Goal: Task Accomplishment & Management: Manage account settings

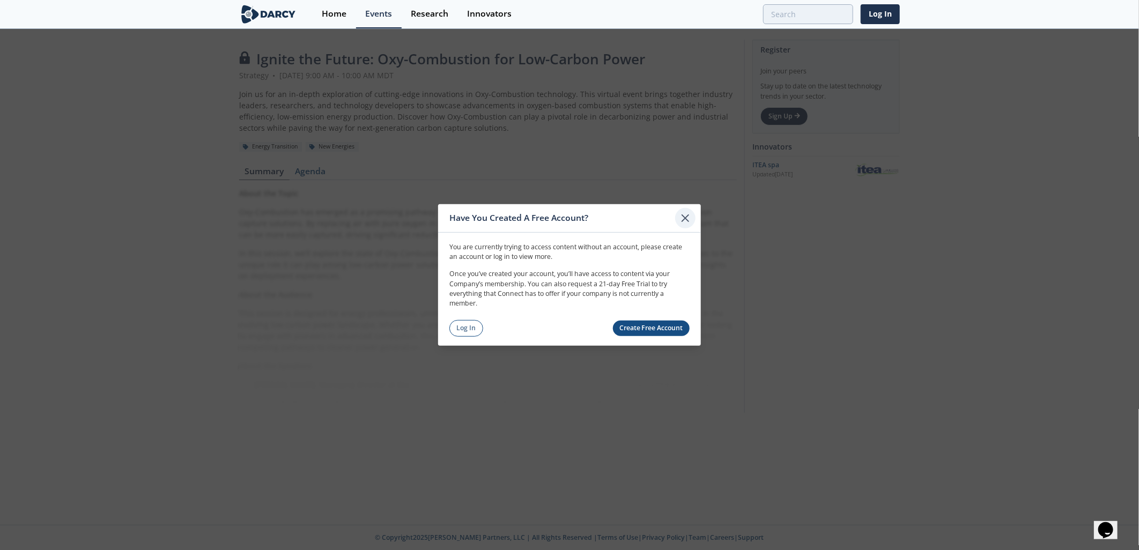
click at [685, 216] on icon at bounding box center [685, 218] width 13 height 13
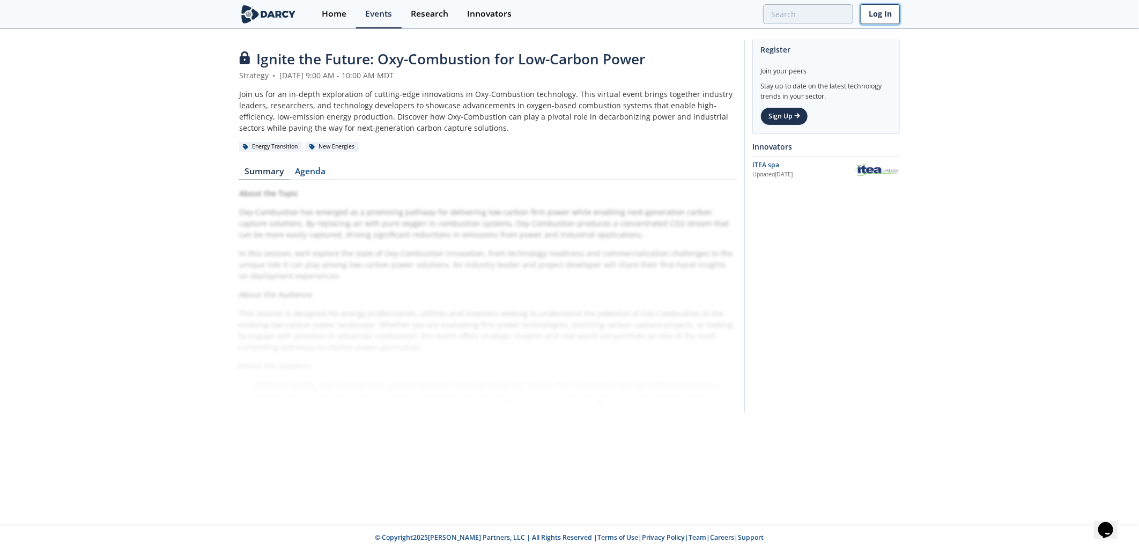
click at [882, 13] on link "Log In" at bounding box center [880, 14] width 39 height 20
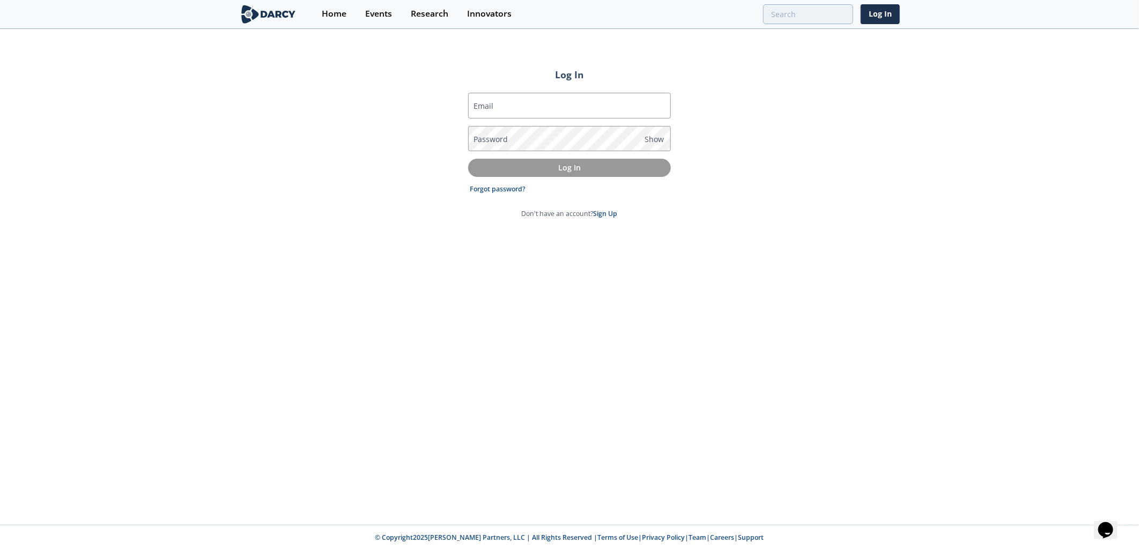
type input "[EMAIL_ADDRESS][DOMAIN_NAME]"
click at [537, 167] on p "Log In" at bounding box center [570, 167] width 188 height 11
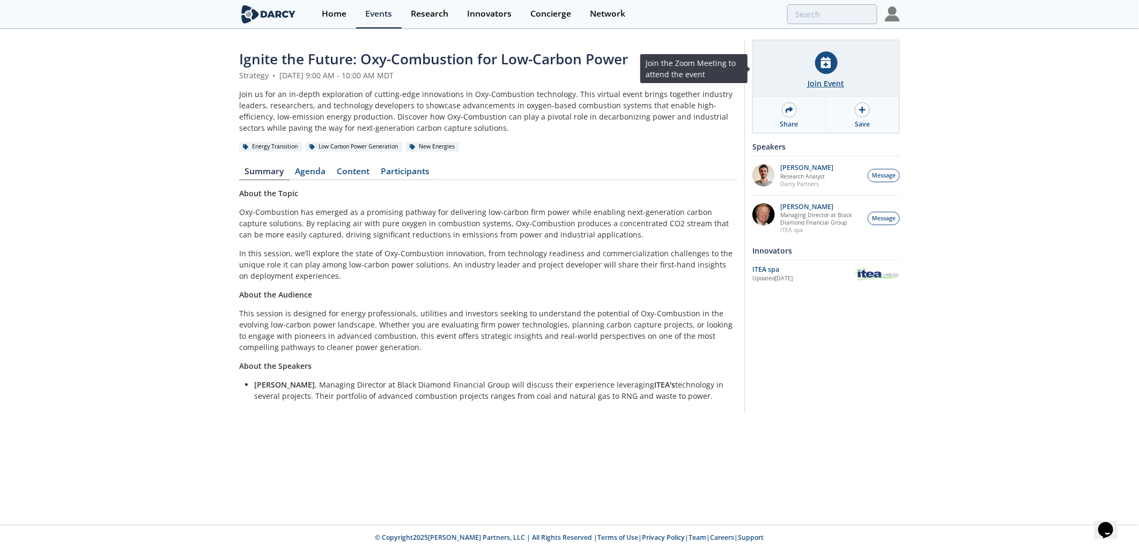
click at [827, 63] on icon at bounding box center [826, 62] width 10 height 11
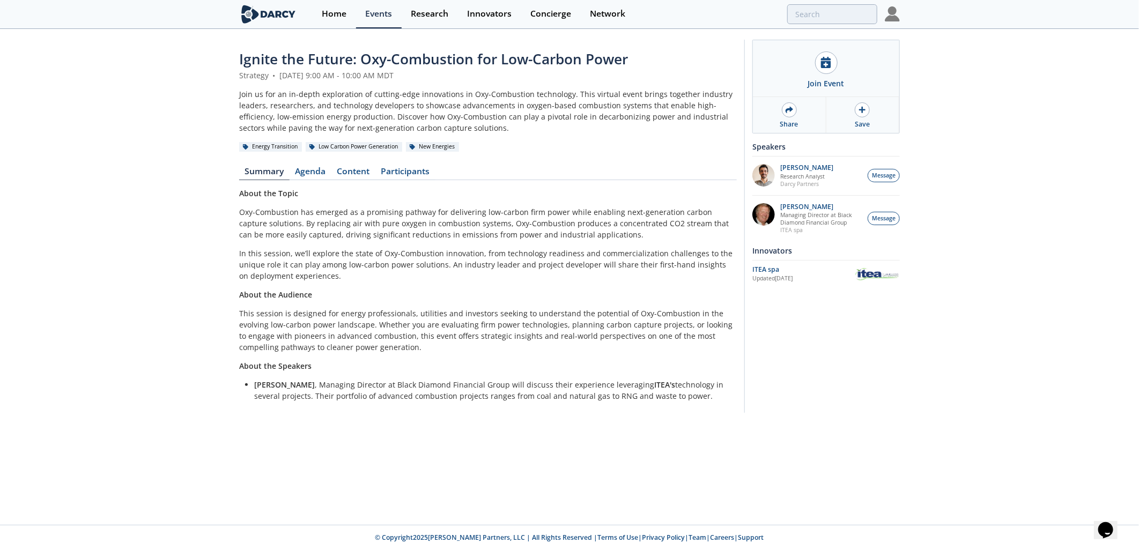
click at [352, 256] on p "In this session, we’ll explore the state of Oxy-Combustion innovation, from tec…" at bounding box center [488, 265] width 498 height 34
